Goal: Register for event/course

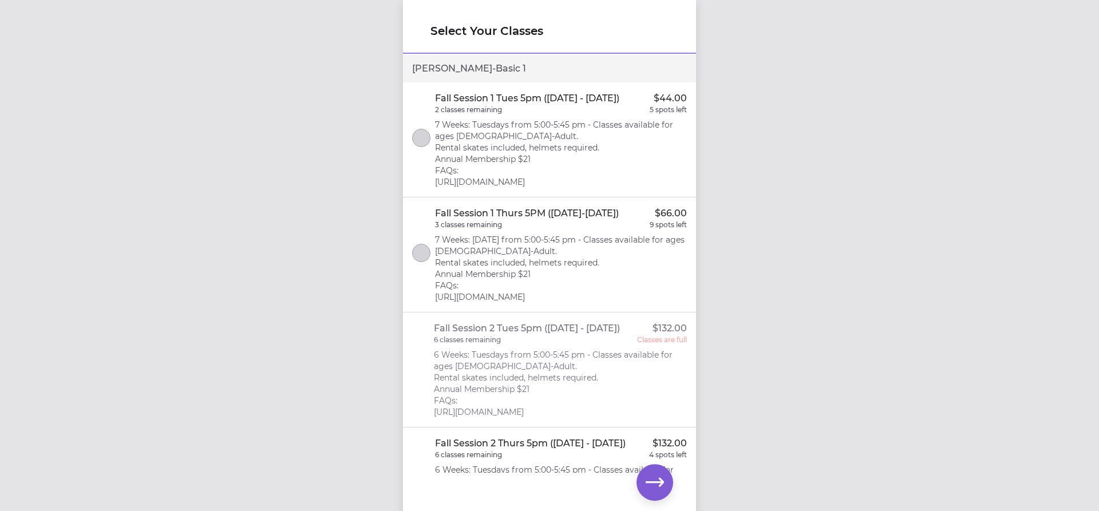
scroll to position [286, 0]
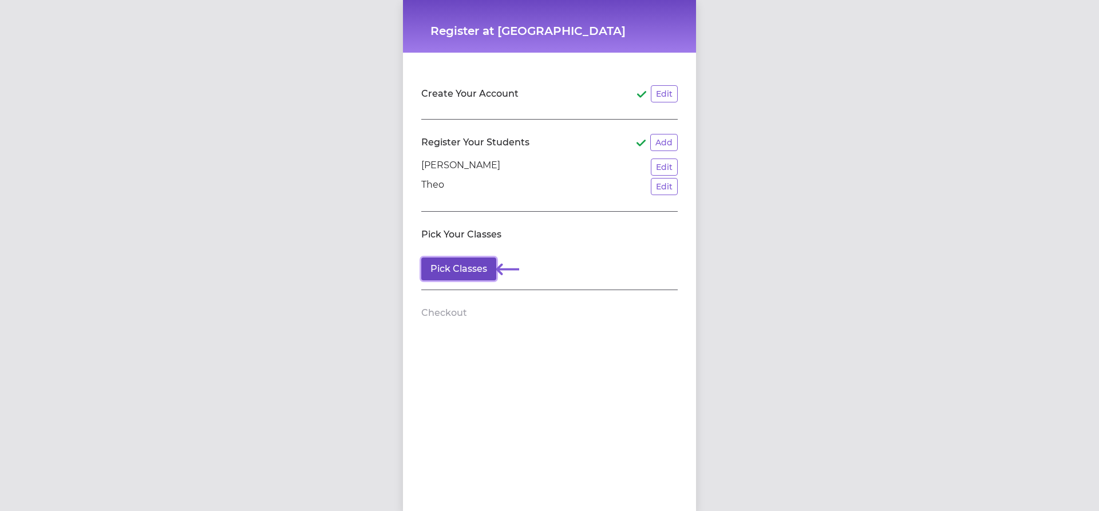
click at [444, 272] on button "Pick Classes" at bounding box center [458, 269] width 75 height 23
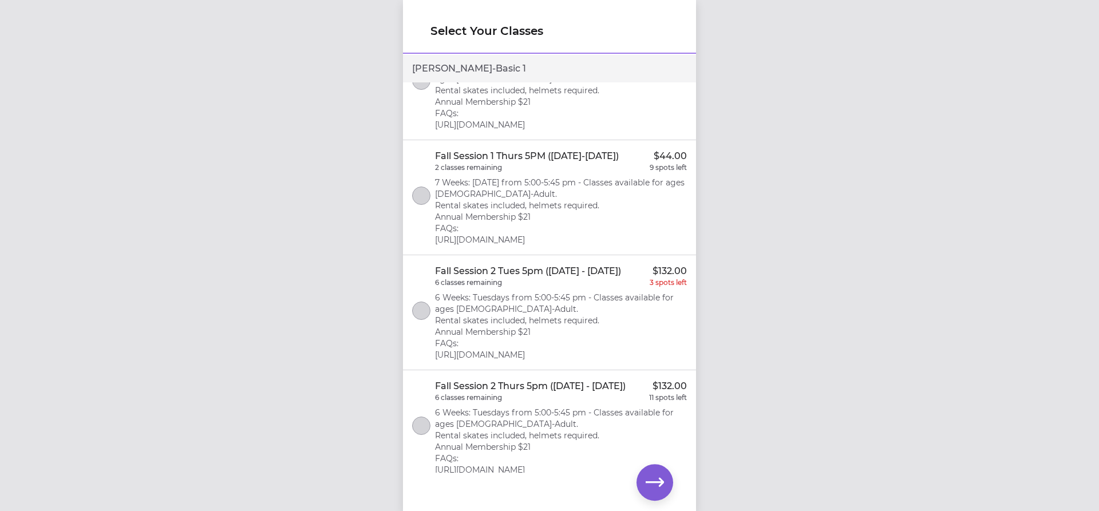
scroll to position [114, 0]
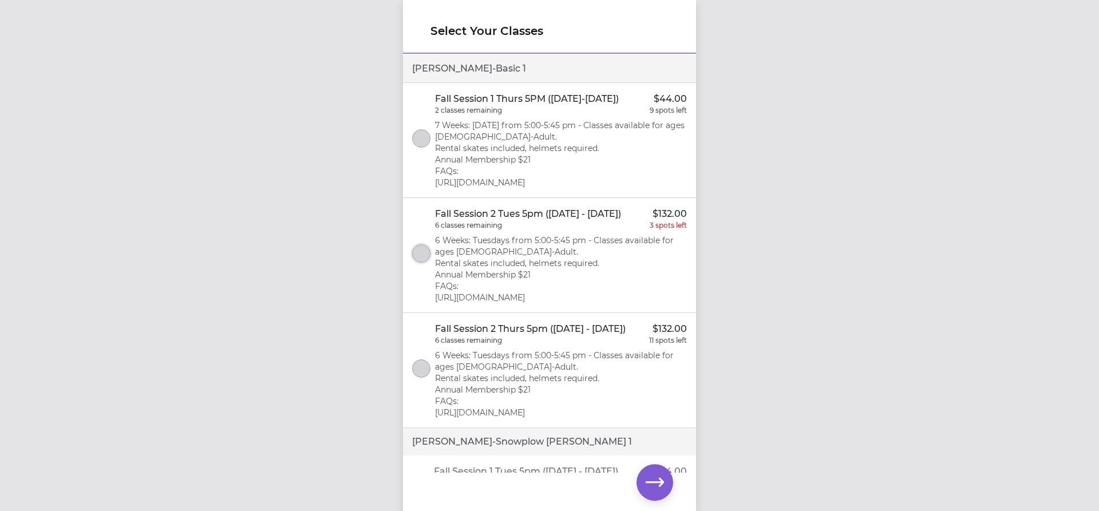
click at [426, 260] on button "select class" at bounding box center [421, 253] width 18 height 18
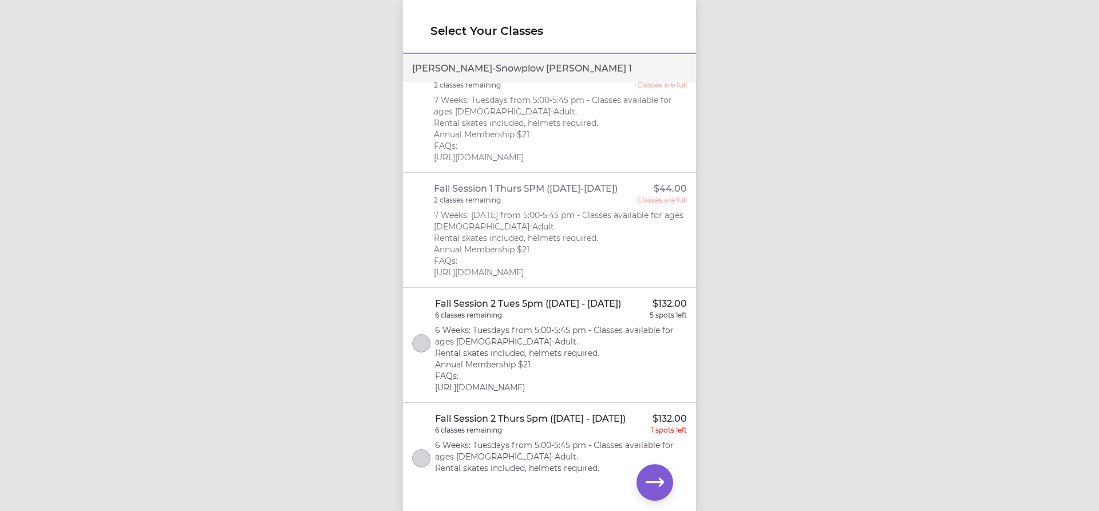
scroll to position [515, 0]
click at [424, 350] on button "select class" at bounding box center [421, 340] width 18 height 18
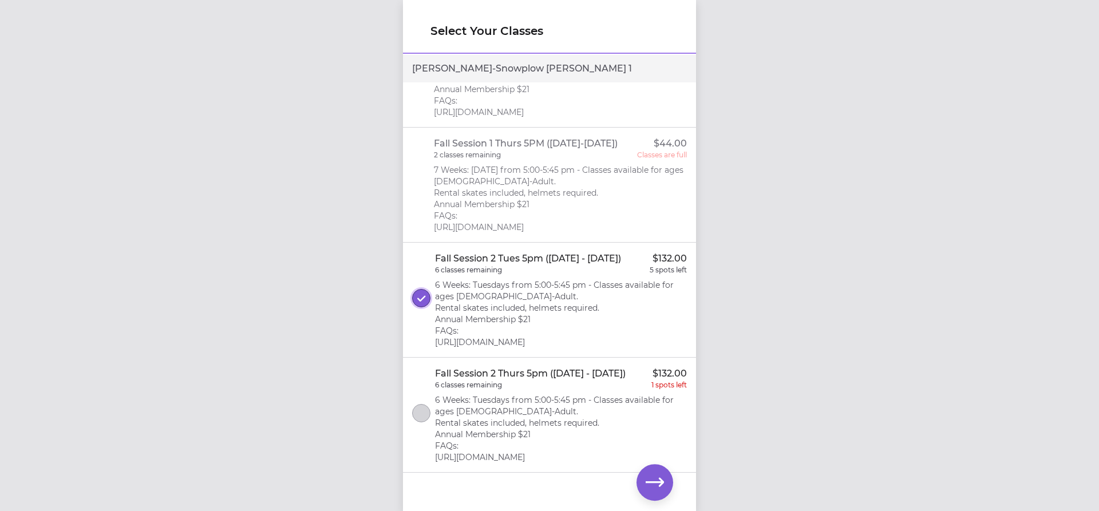
scroll to position [621, 0]
click at [657, 488] on icon "button" at bounding box center [655, 482] width 18 height 18
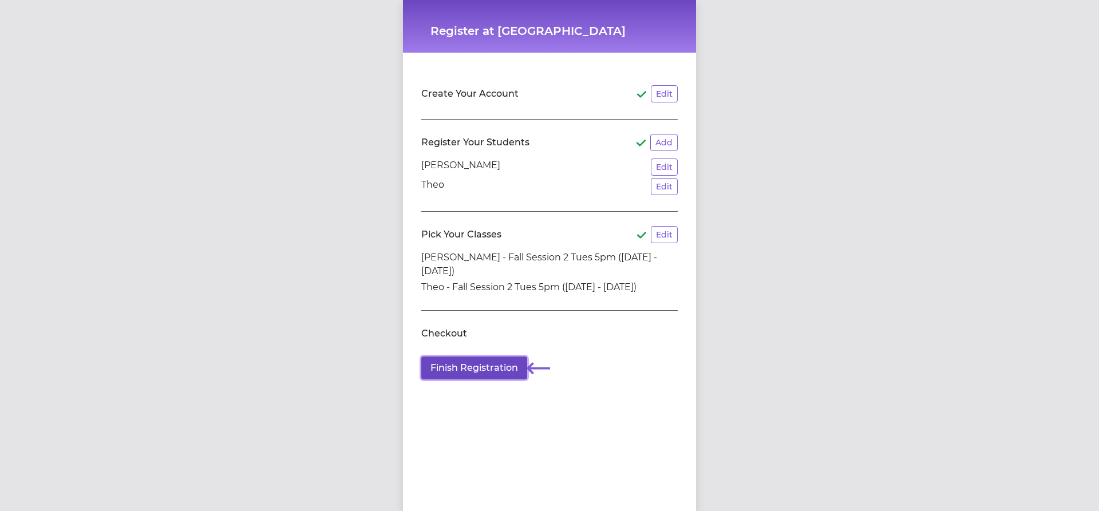
click at [445, 369] on button "Finish Registration" at bounding box center [474, 368] width 106 height 23
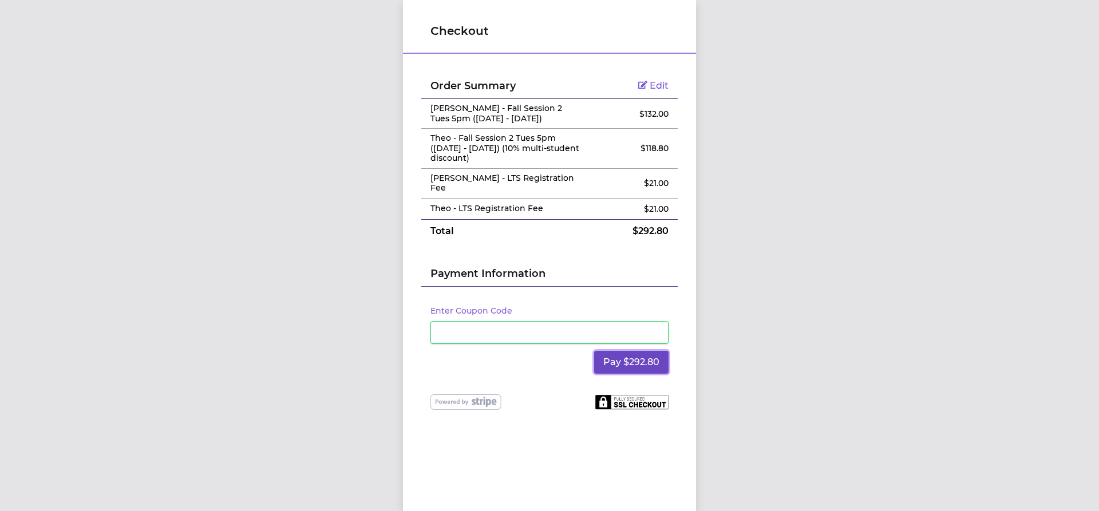
drag, startPoint x: 627, startPoint y: 352, endPoint x: 633, endPoint y: 352, distance: 6.3
click at [627, 352] on button "Pay $292.80" at bounding box center [631, 362] width 74 height 23
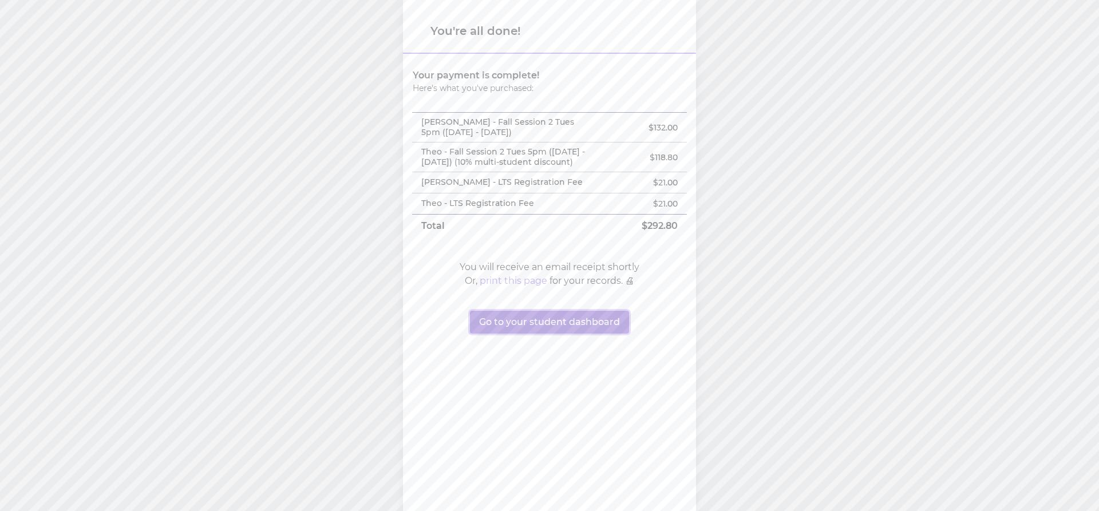
click at [559, 334] on button "Go to your student dashboard" at bounding box center [549, 322] width 159 height 23
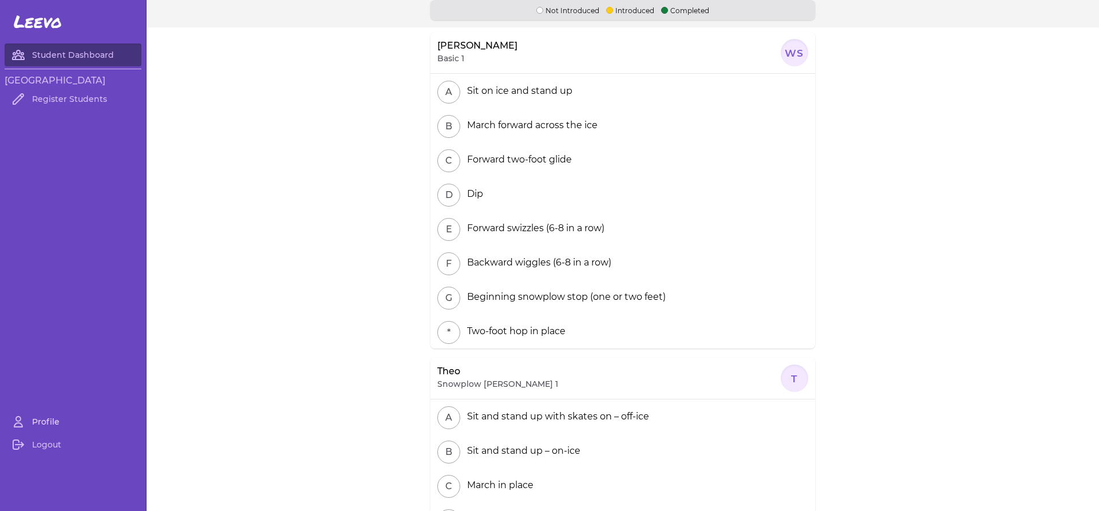
click at [48, 418] on link "Profile" at bounding box center [73, 421] width 137 height 23
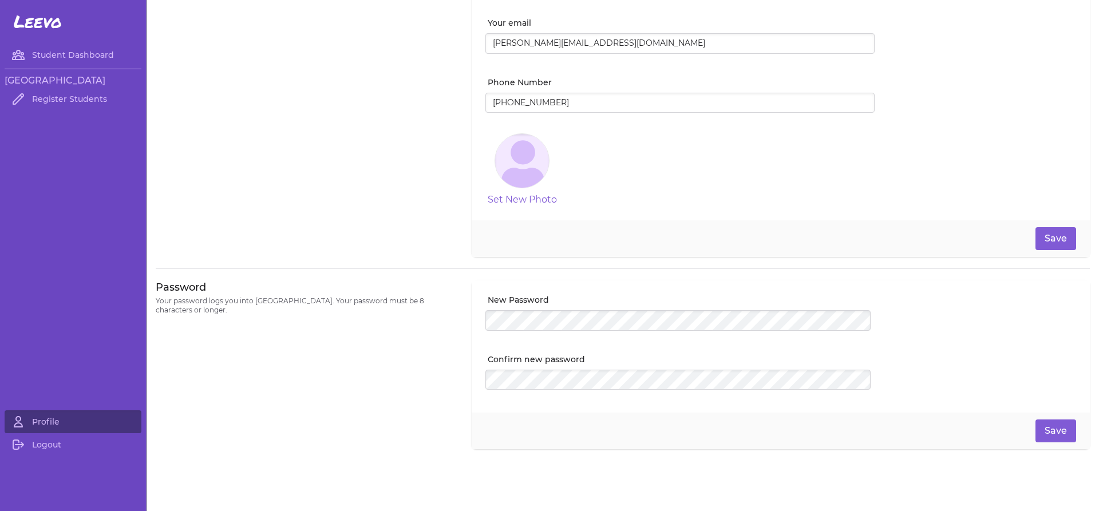
scroll to position [126, 0]
click at [84, 49] on link "Student Dashboard" at bounding box center [73, 55] width 137 height 23
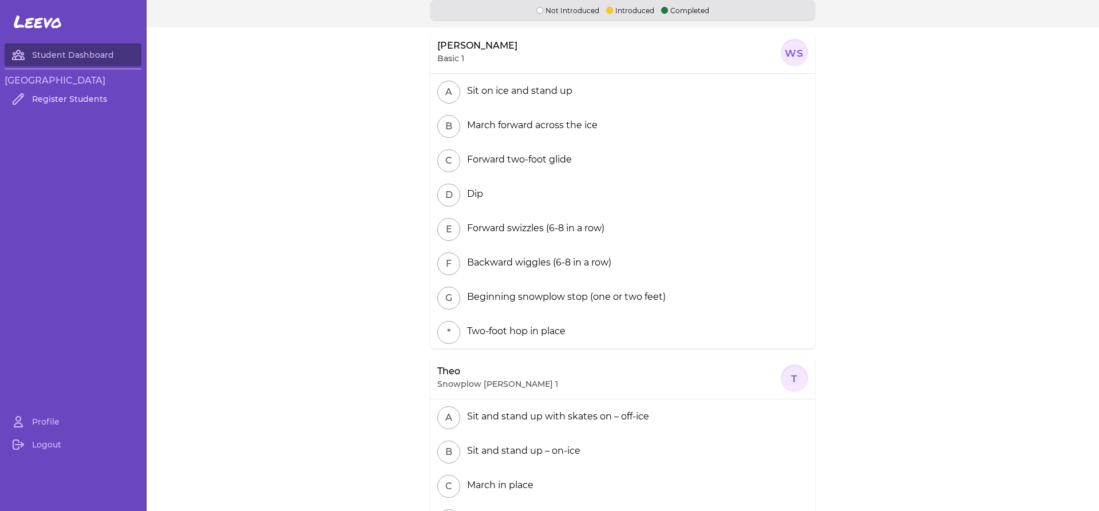
click at [51, 102] on link "Register Students" at bounding box center [73, 99] width 137 height 23
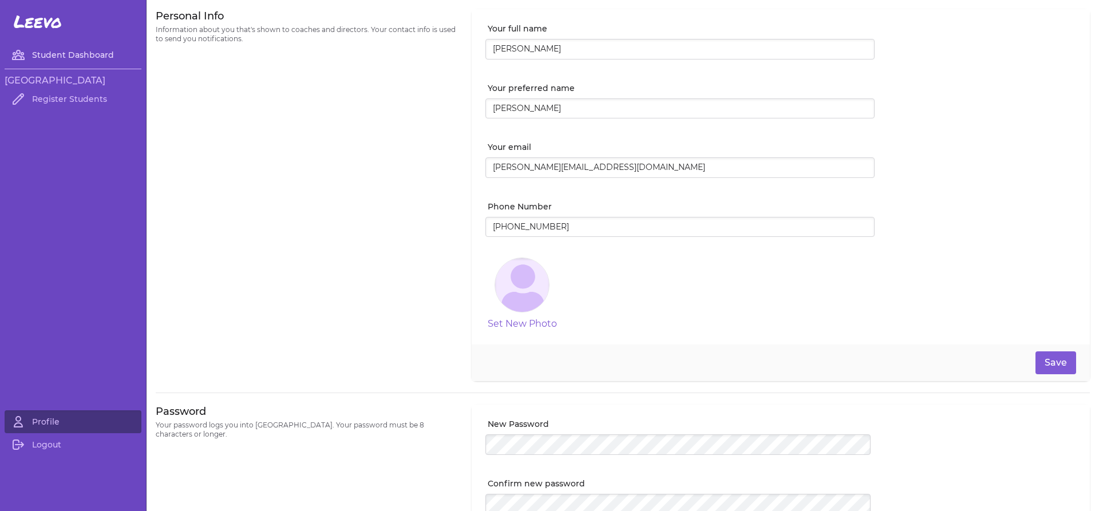
click at [68, 60] on link "Student Dashboard" at bounding box center [73, 55] width 137 height 23
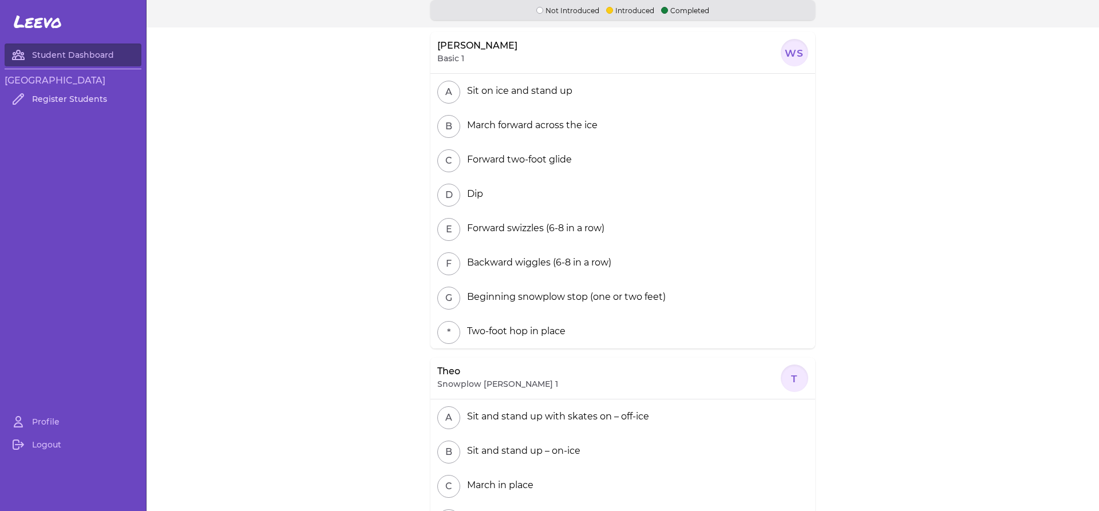
click at [46, 95] on link "Register Students" at bounding box center [73, 99] width 137 height 23
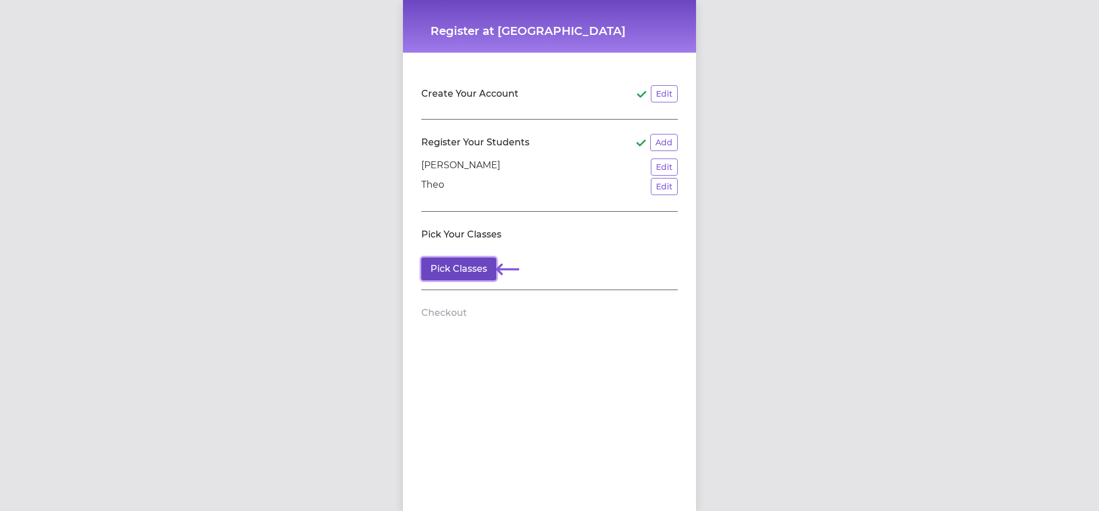
click at [480, 271] on button "Pick Classes" at bounding box center [458, 269] width 75 height 23
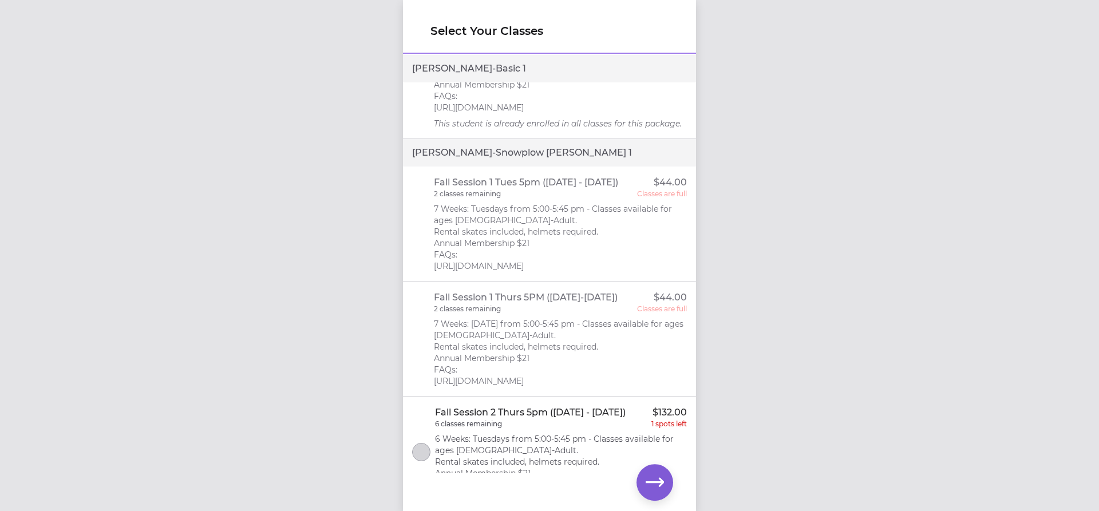
scroll to position [362, 0]
